Goal: Transaction & Acquisition: Purchase product/service

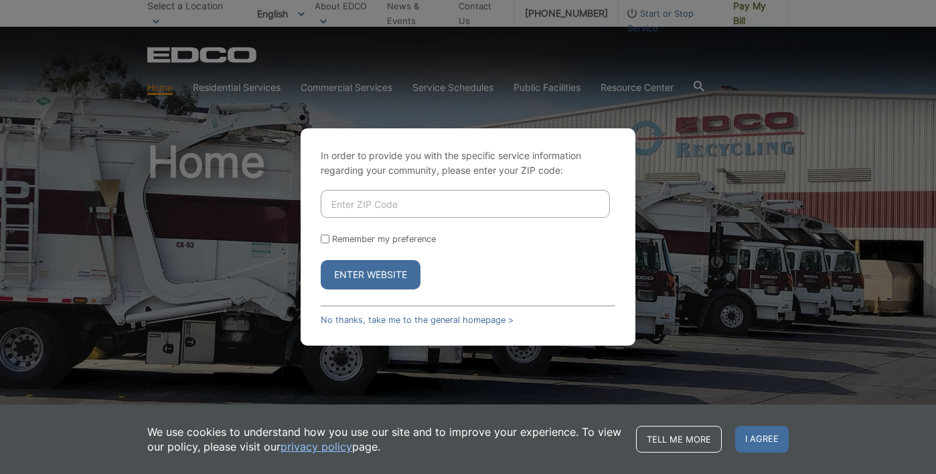
click at [357, 209] on input "Enter ZIP Code" at bounding box center [465, 204] width 289 height 28
type input "92024"
click at [364, 272] on button "Enter Website" at bounding box center [371, 274] width 100 height 29
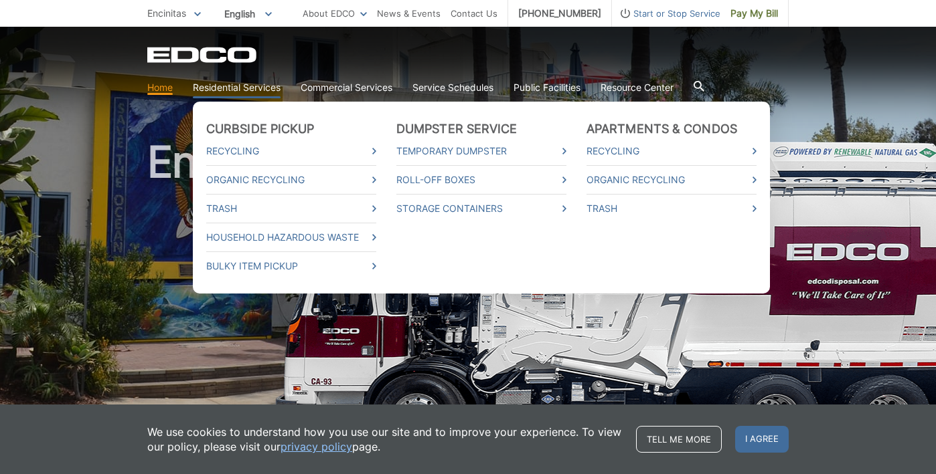
click at [230, 85] on link "Residential Services" at bounding box center [237, 87] width 88 height 15
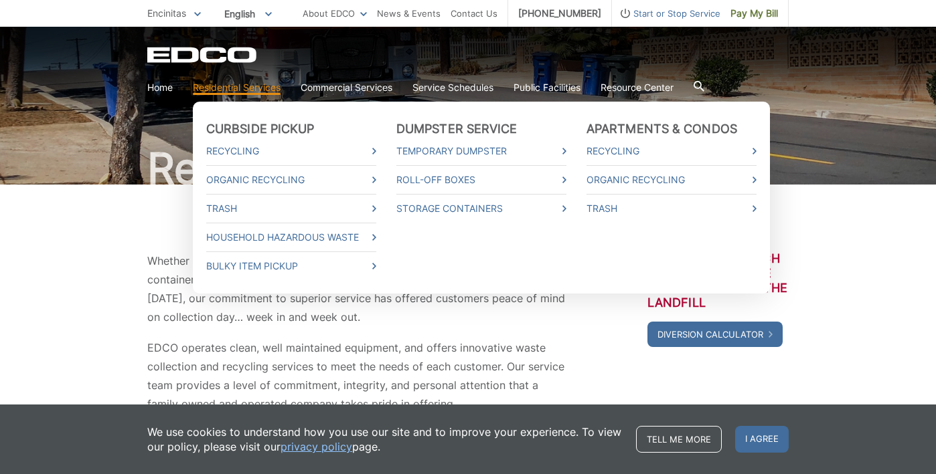
scroll to position [49, 0]
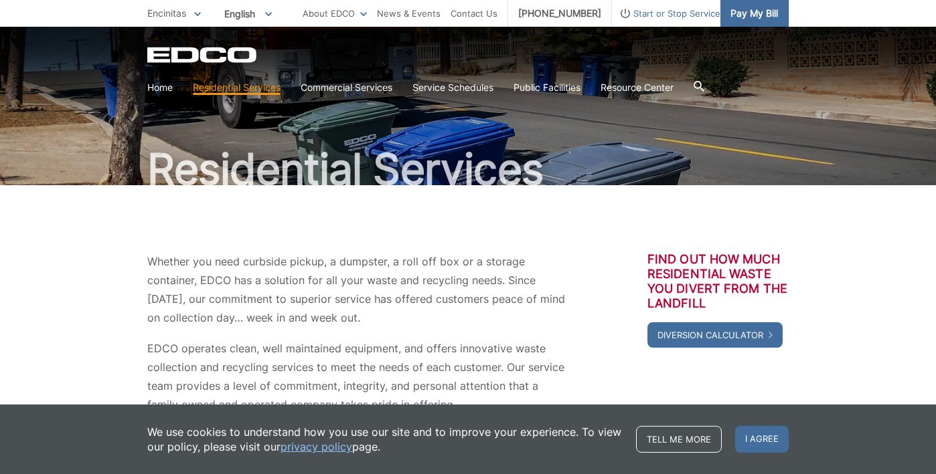
click at [753, 8] on span "Pay My Bill" at bounding box center [754, 13] width 48 height 15
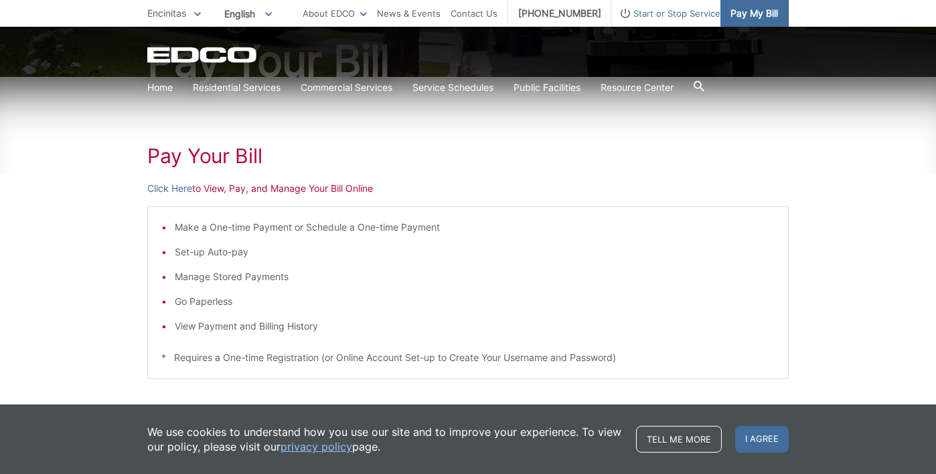
scroll to position [159, 0]
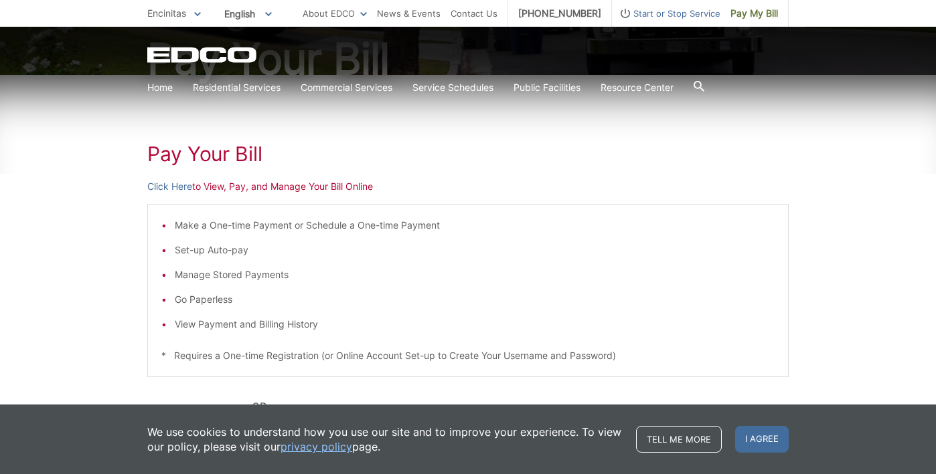
click at [251, 325] on li "View Payment and Billing History" at bounding box center [475, 324] width 600 height 15
click at [220, 186] on p "Click Here to View, Pay, and Manage Your Bill Online" at bounding box center [467, 186] width 641 height 15
click at [180, 185] on link "Click Here" at bounding box center [169, 186] width 45 height 15
